Goal: Information Seeking & Learning: Learn about a topic

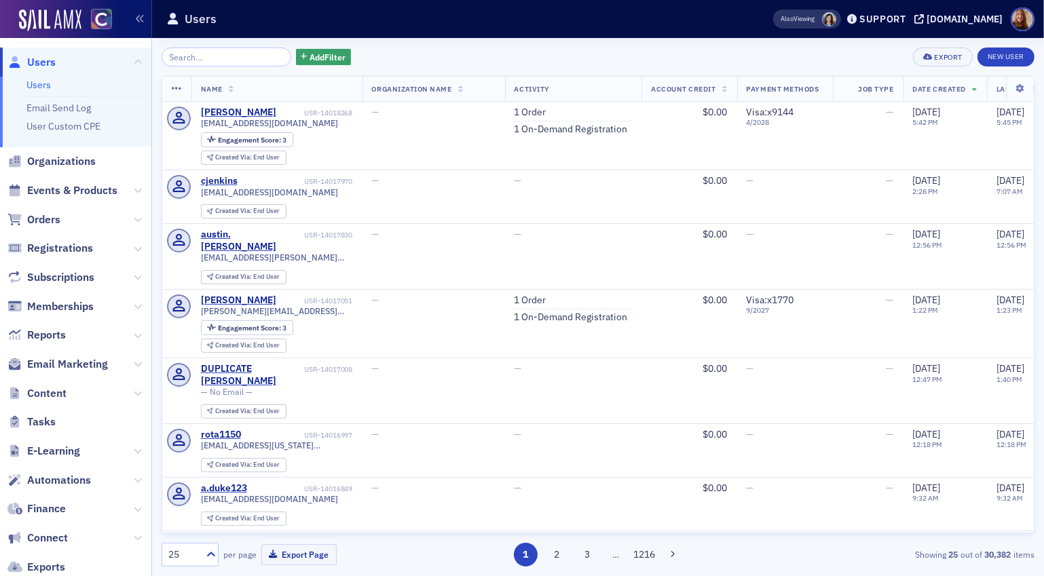
click at [194, 54] on input "search" at bounding box center [227, 57] width 130 height 19
click at [42, 160] on span "Organizations" at bounding box center [61, 161] width 69 height 15
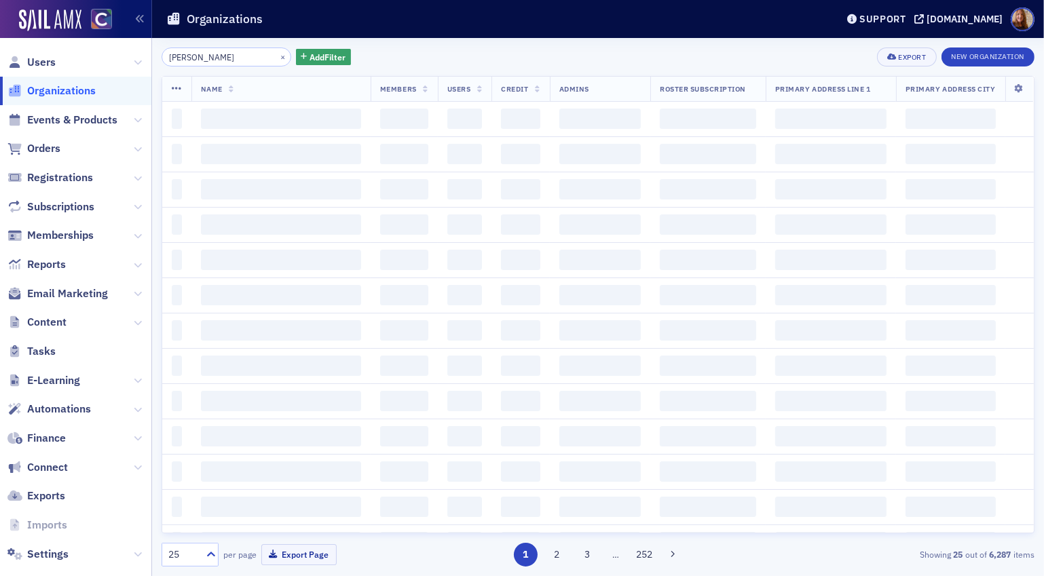
type input "[PERSON_NAME]"
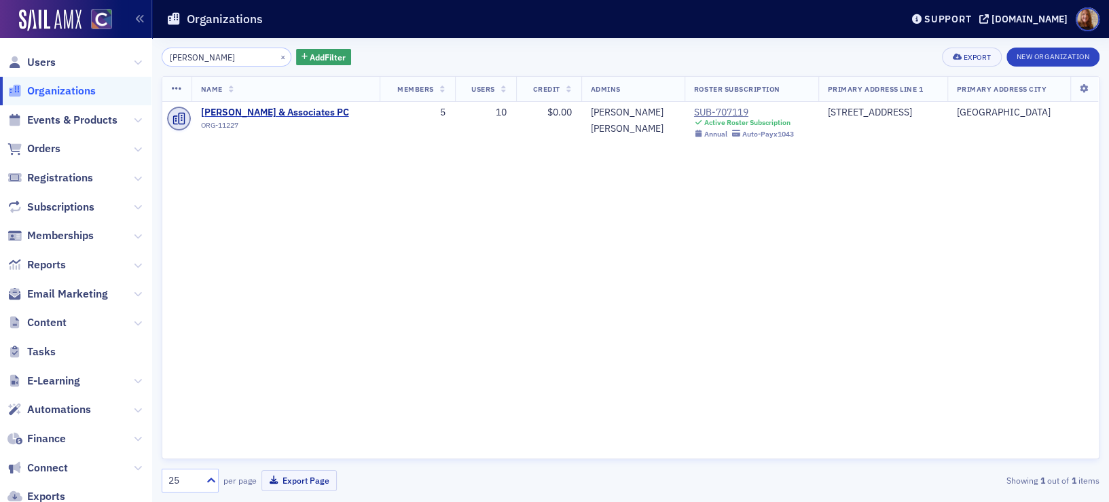
click at [54, 60] on span "Users" at bounding box center [41, 62] width 29 height 15
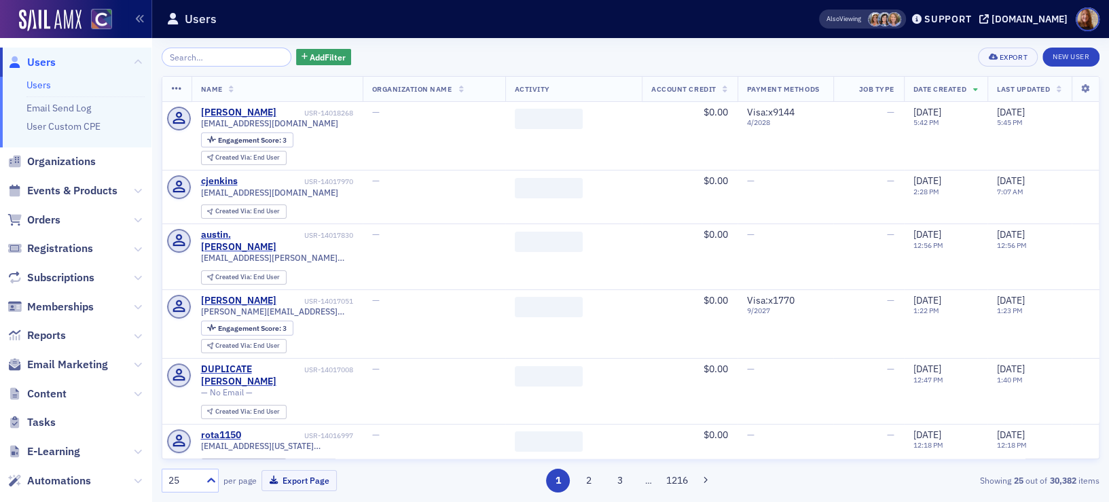
click at [188, 54] on input "search" at bounding box center [227, 57] width 130 height 19
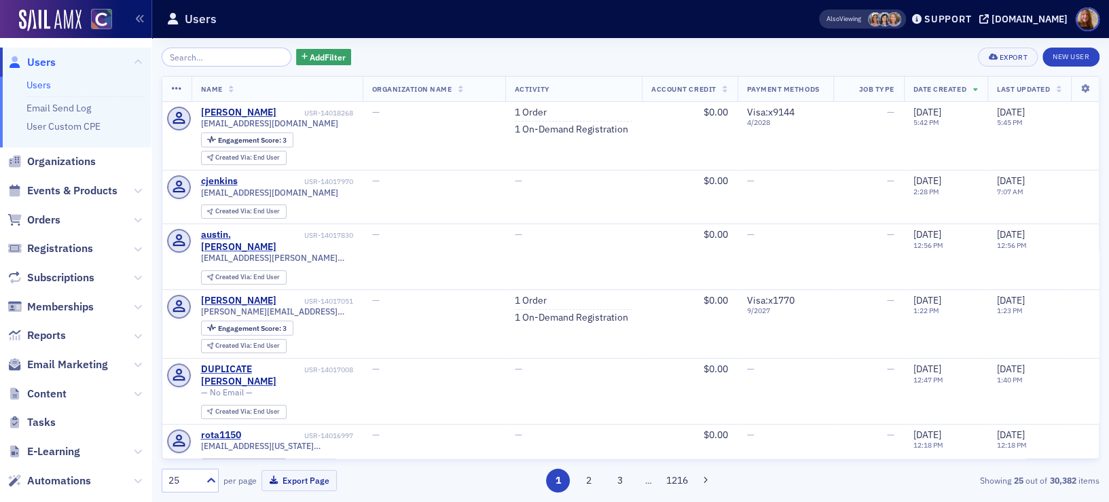
click at [64, 182] on span "Events & Products" at bounding box center [75, 191] width 151 height 29
click at [52, 183] on span "Events & Products" at bounding box center [72, 190] width 90 height 15
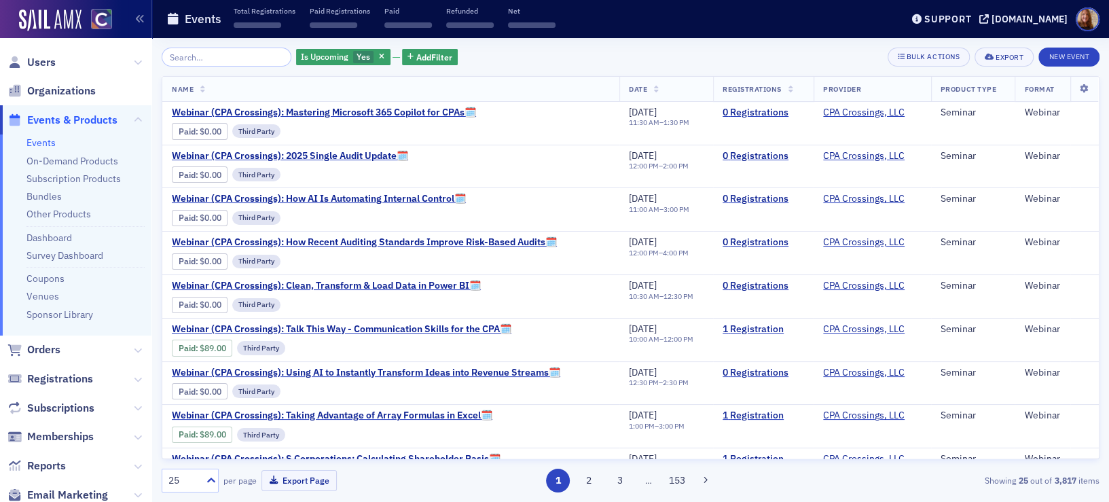
click at [208, 56] on input "search" at bounding box center [227, 57] width 130 height 19
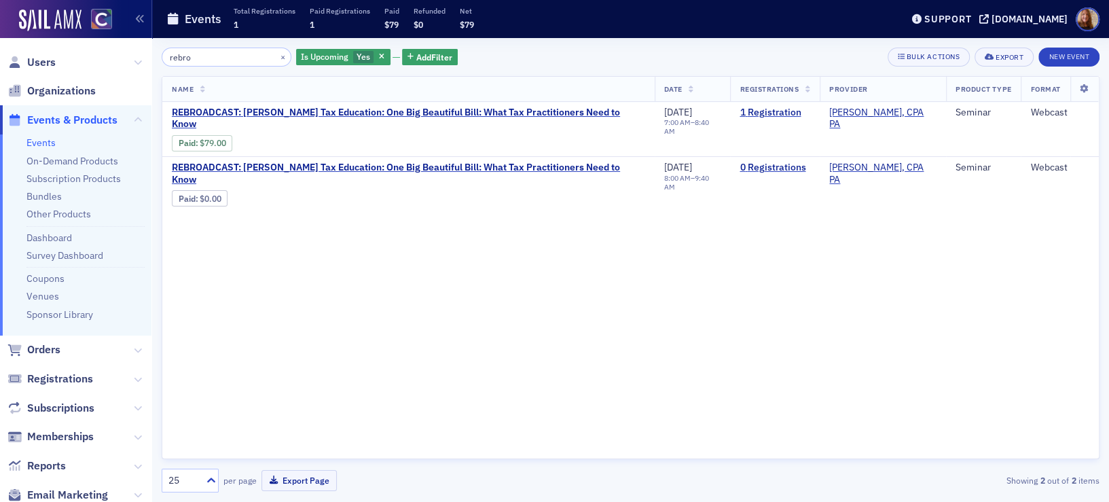
type input "rebro"
click at [547, 113] on span "REBROADCAST: [PERSON_NAME] Tax Education: One Big Beautiful Bill: What Tax Prac…" at bounding box center [408, 119] width 473 height 24
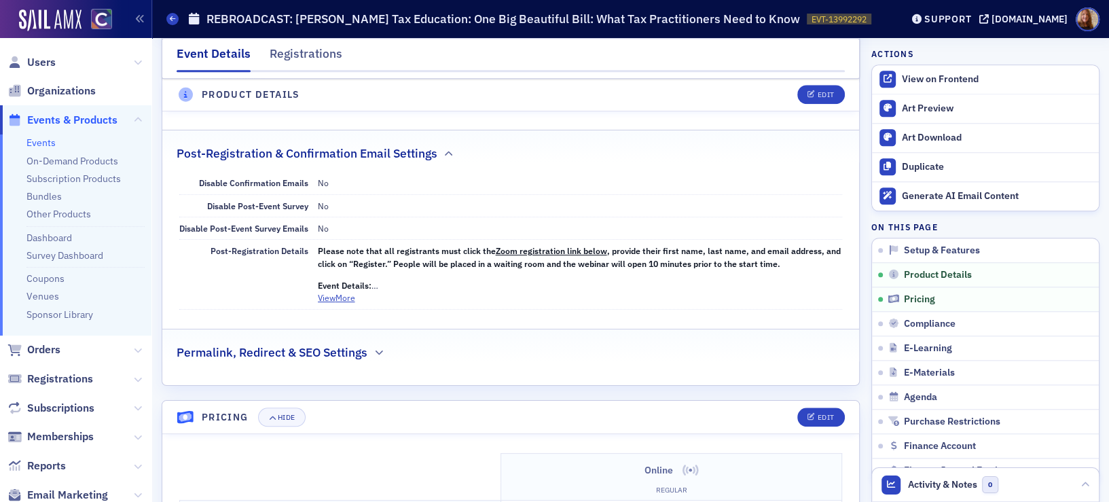
scroll to position [1178, 0]
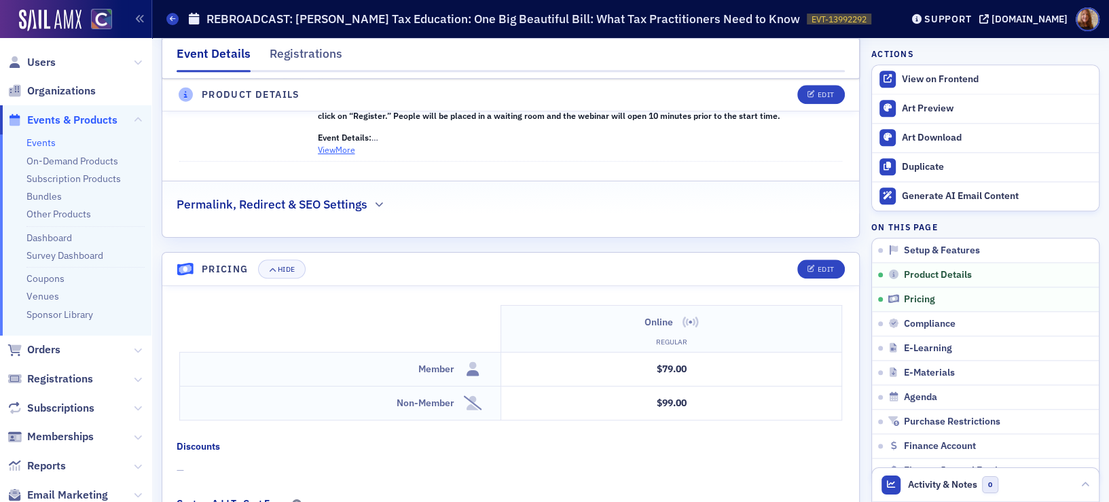
click at [338, 150] on button "View More" at bounding box center [336, 149] width 37 height 12
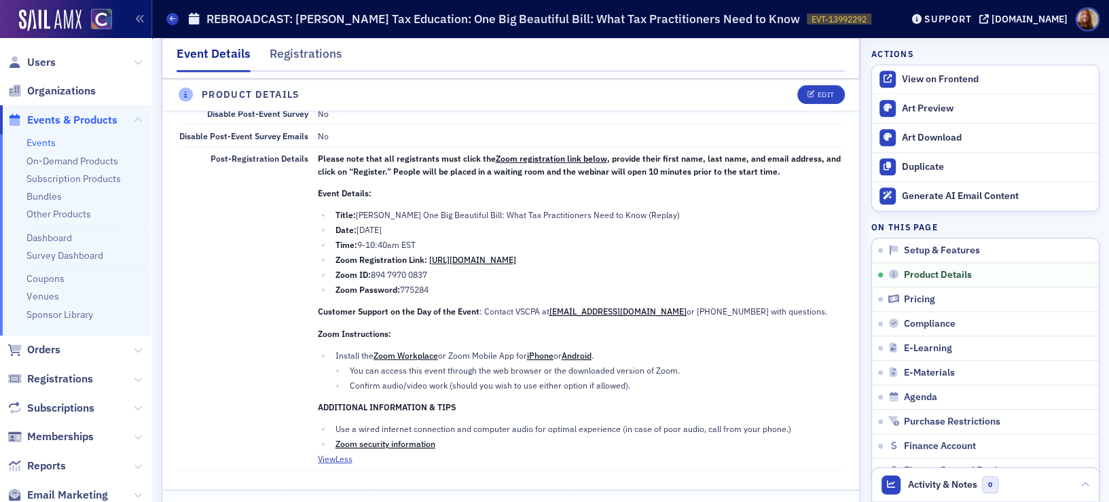
scroll to position [1119, 0]
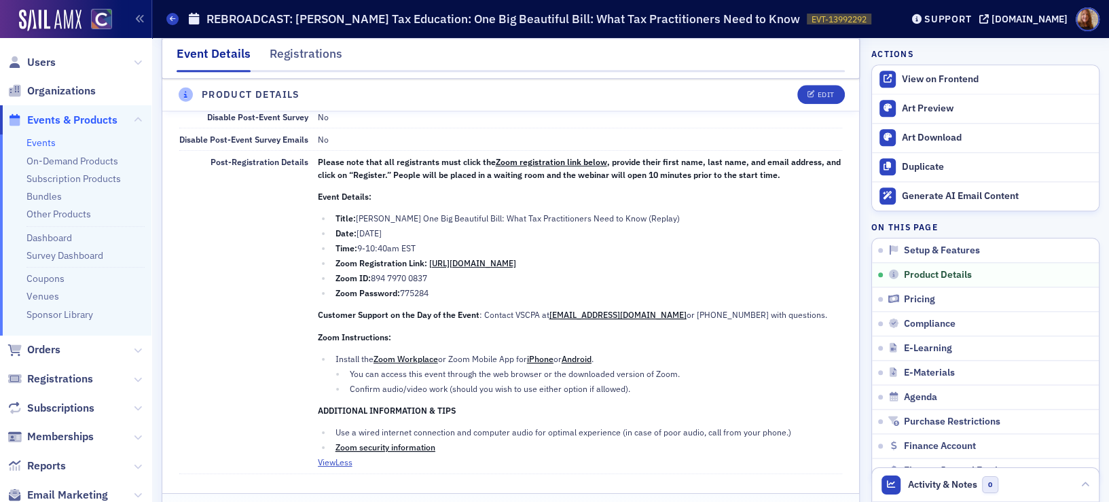
click at [516, 259] on link "[URL][DOMAIN_NAME]" at bounding box center [472, 262] width 87 height 11
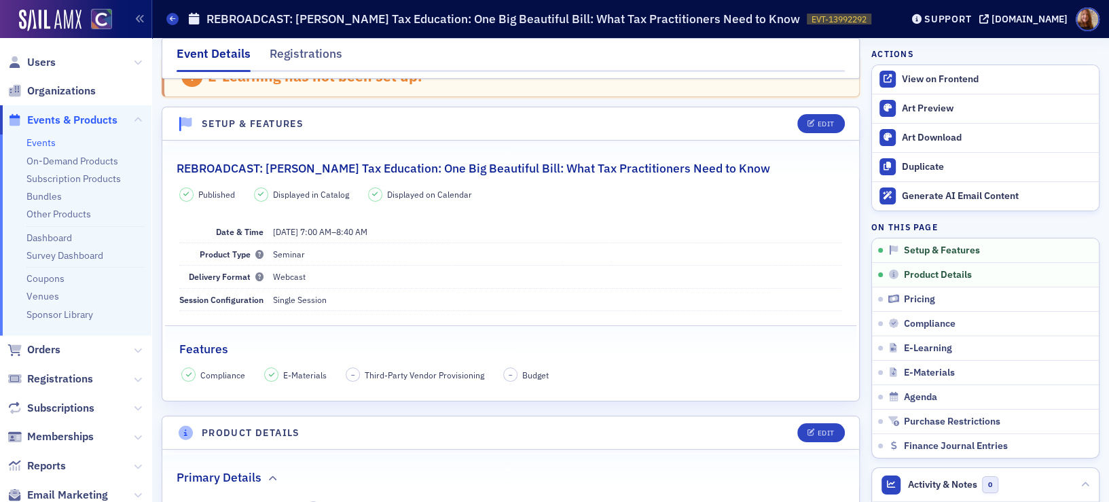
scroll to position [247, 0]
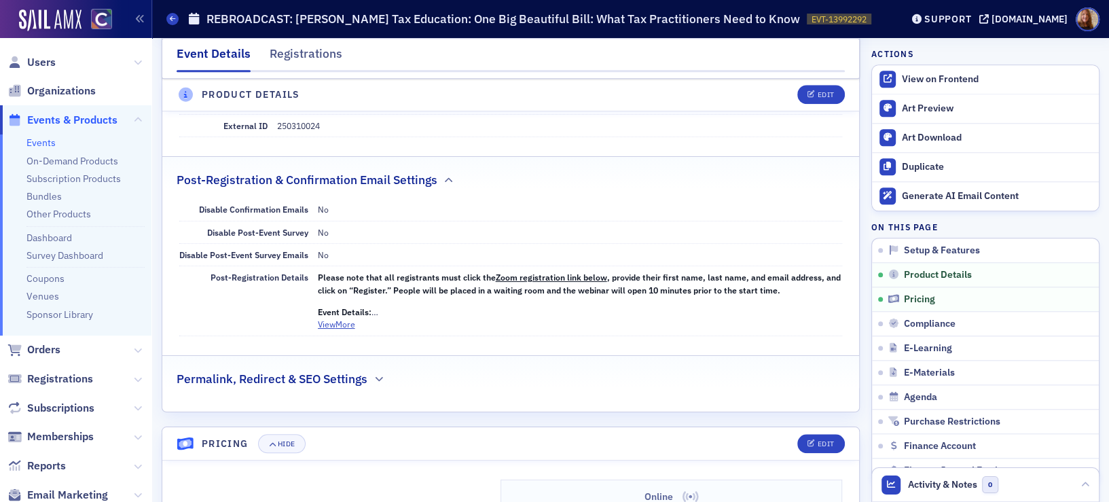
scroll to position [1073, 0]
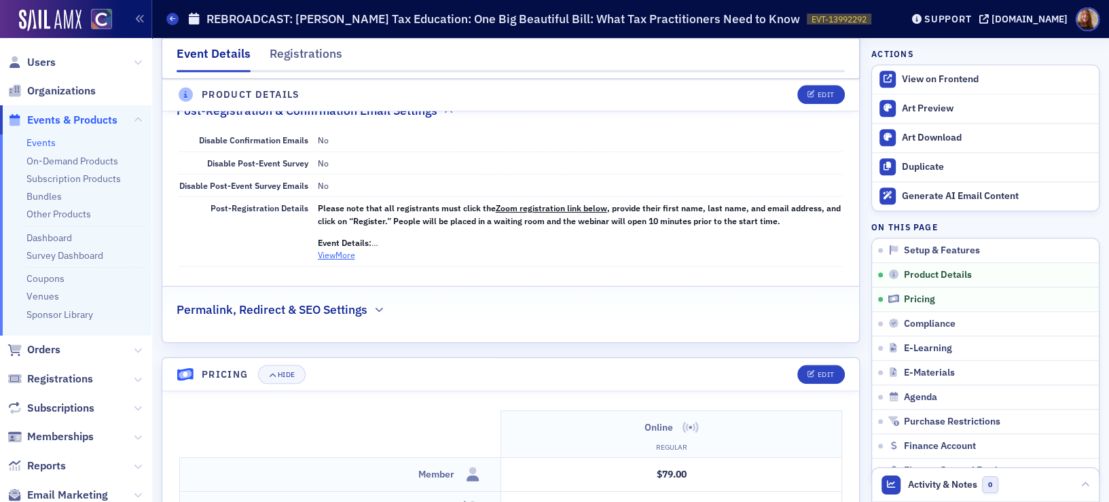
click at [334, 249] on button "View More" at bounding box center [336, 255] width 37 height 12
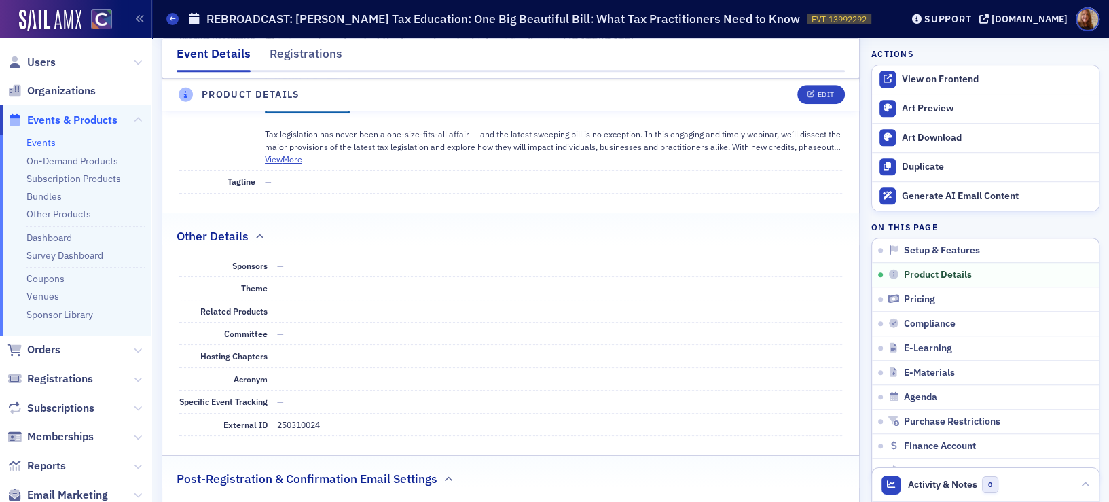
scroll to position [741, 0]
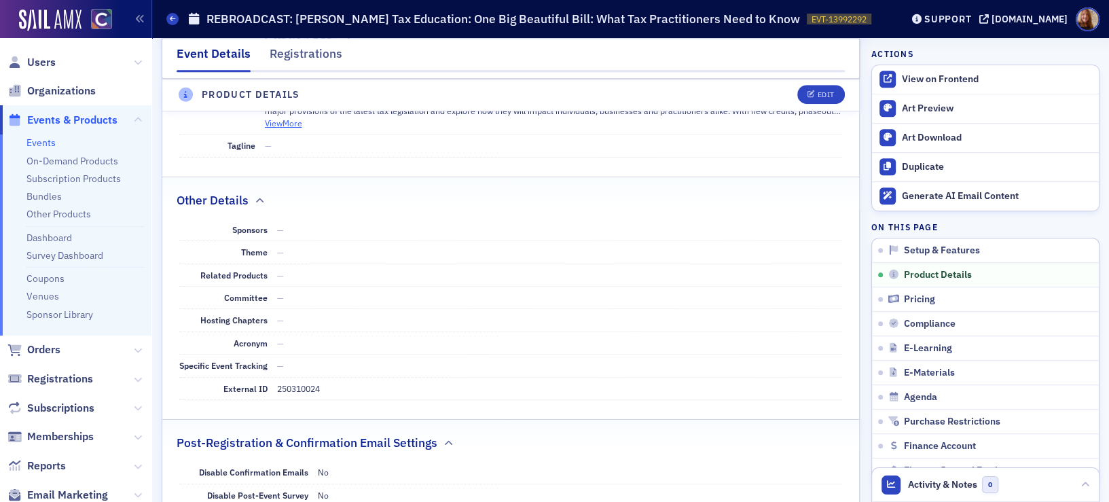
click at [296, 122] on button "View More" at bounding box center [283, 123] width 37 height 12
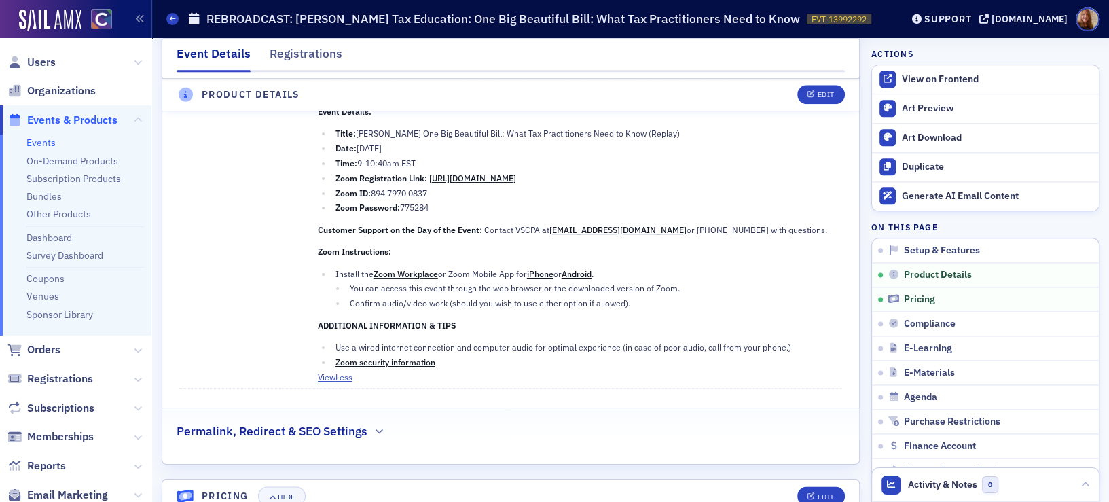
scroll to position [1359, 0]
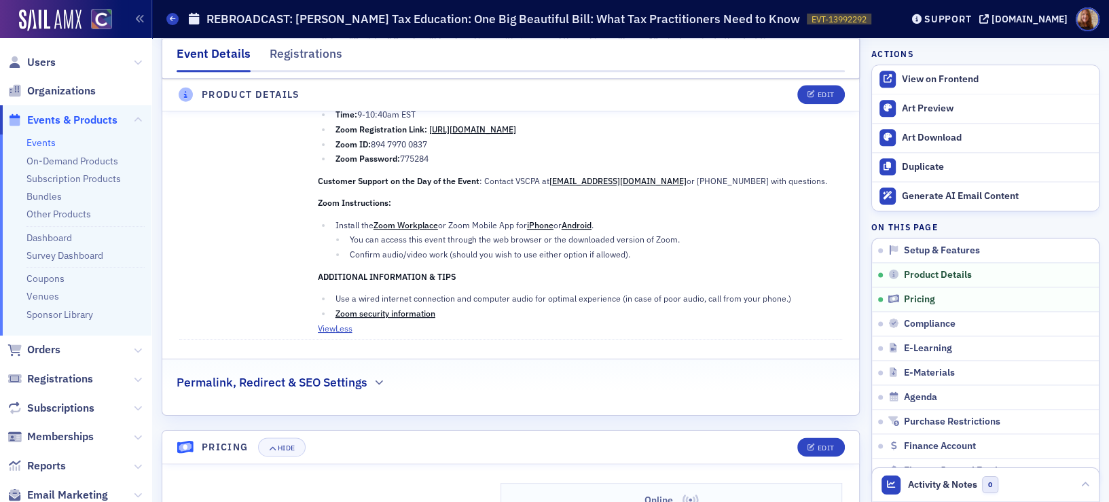
click at [391, 18] on h1 "REBROADCAST: [PERSON_NAME] Tax Education: One Big Beautiful Bill: What Tax Prac…" at bounding box center [502, 19] width 593 height 16
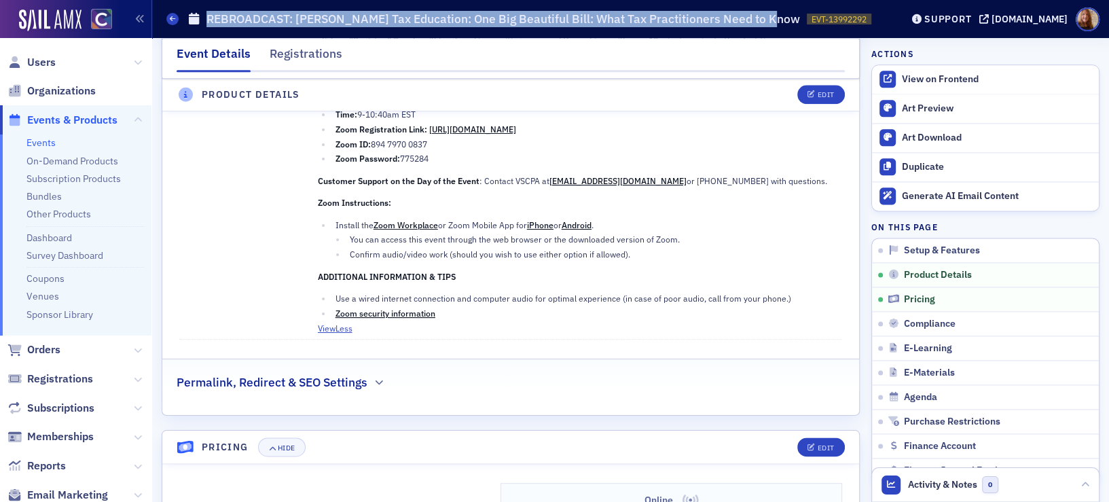
drag, startPoint x: 767, startPoint y: 20, endPoint x: 208, endPoint y: 24, distance: 558.9
click at [208, 24] on h1 "REBROADCAST: [PERSON_NAME] Tax Education: One Big Beautiful Bill: What Tax Prac…" at bounding box center [502, 19] width 593 height 16
copy h1 "REBROADCAST: [PERSON_NAME] Tax Education: One Big Beautiful Bill: What Tax Prac…"
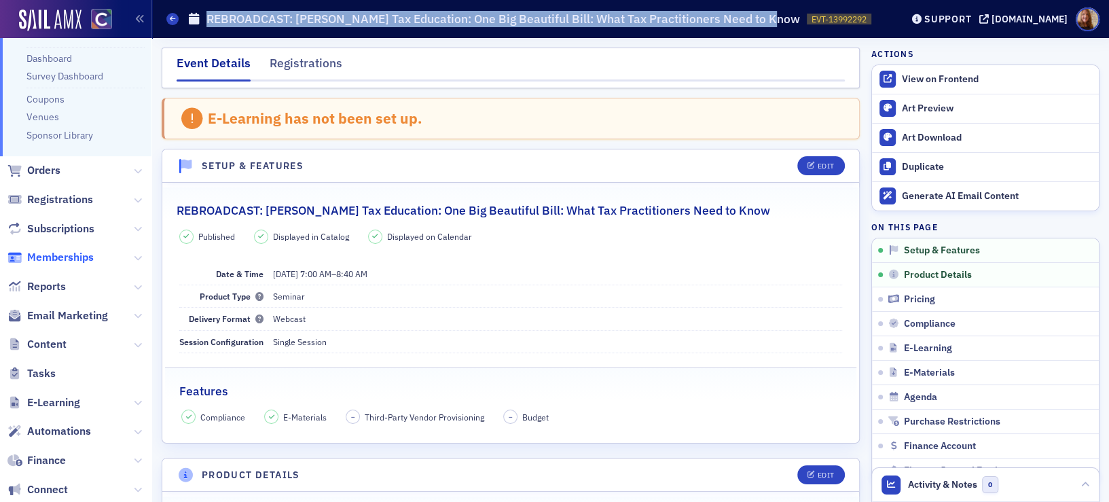
scroll to position [185, 0]
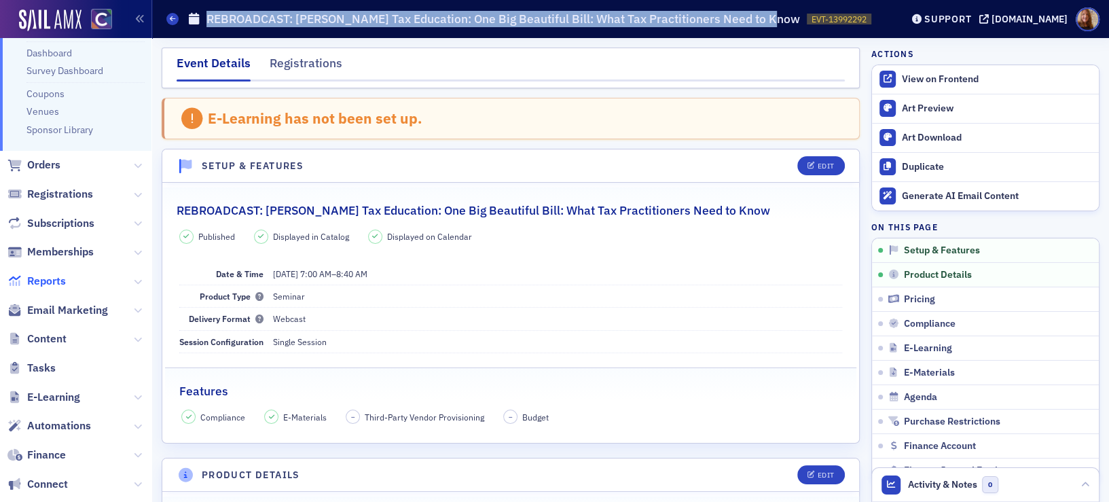
click at [41, 276] on span "Reports" at bounding box center [46, 281] width 39 height 15
